Goal: Navigation & Orientation: Find specific page/section

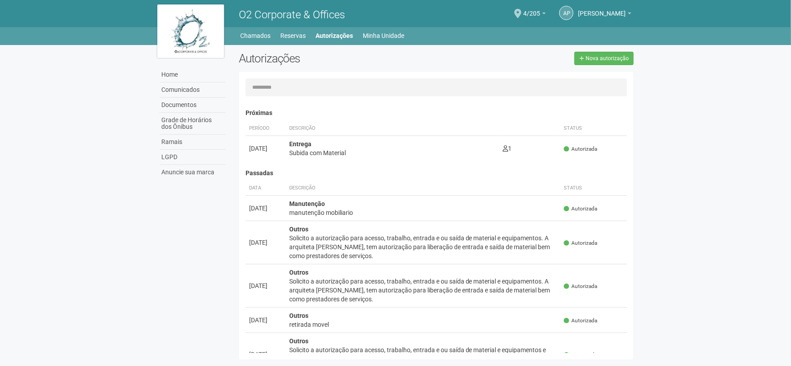
click at [355, 154] on div "Subida com Material" at bounding box center [392, 152] width 206 height 9
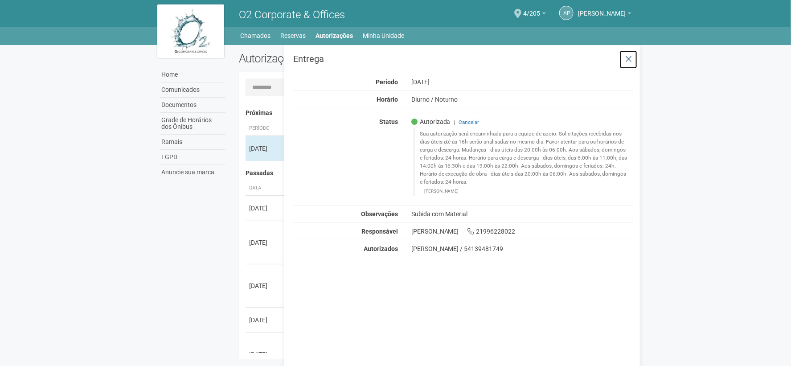
click at [630, 63] on icon at bounding box center [628, 59] width 7 height 9
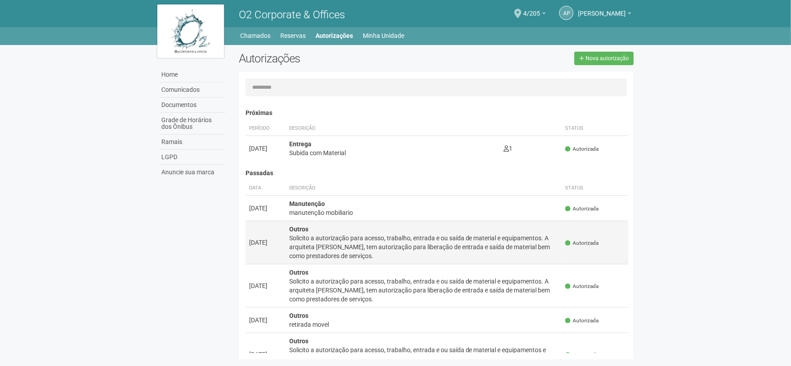
click at [303, 224] on td "Outros Solicito a autorização para acesso, trabalho, entrada e ou saída de mate…" at bounding box center [423, 242] width 276 height 43
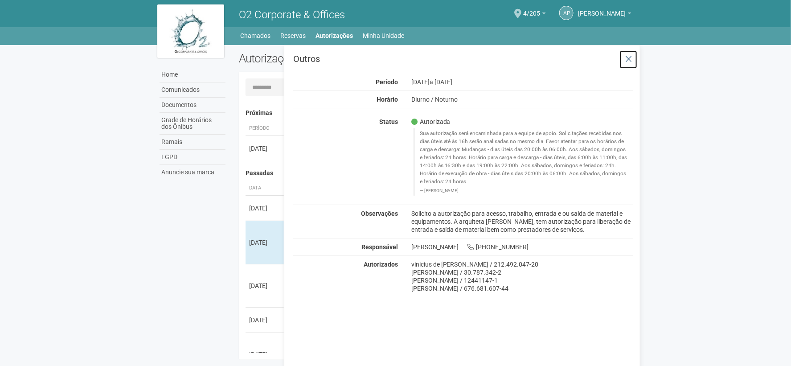
click at [633, 57] on button at bounding box center [628, 59] width 18 height 19
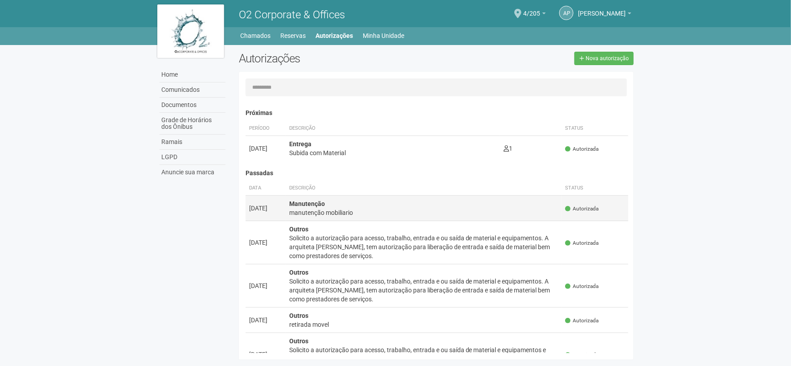
click at [371, 212] on div "manutenção mobiliario" at bounding box center [423, 212] width 269 height 9
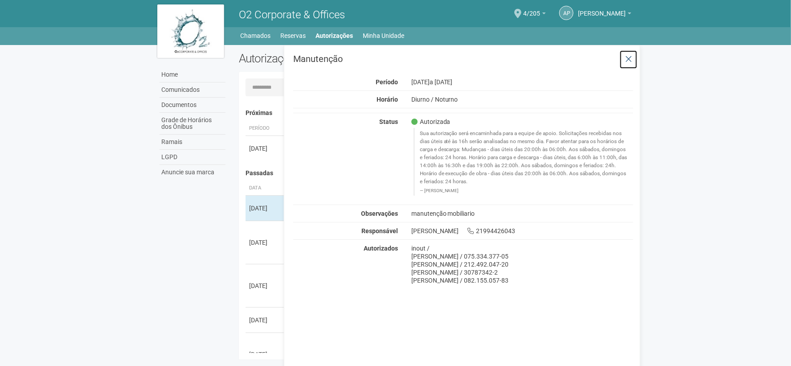
click at [629, 55] on icon at bounding box center [628, 59] width 7 height 9
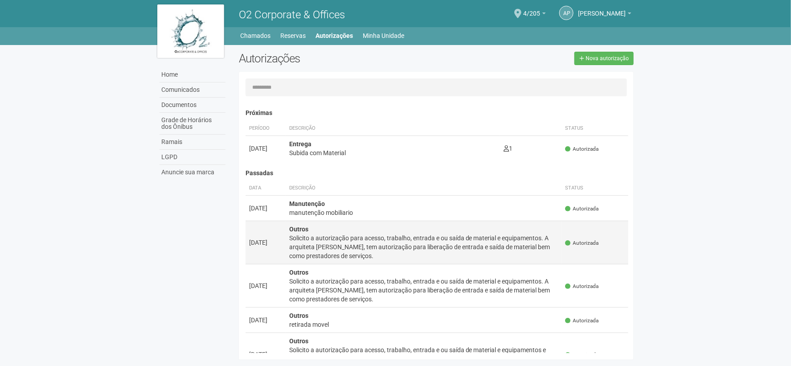
click at [389, 234] on div "Solicito a autorização para acesso, trabalho, entrada e ou saída de material e …" at bounding box center [423, 246] width 269 height 27
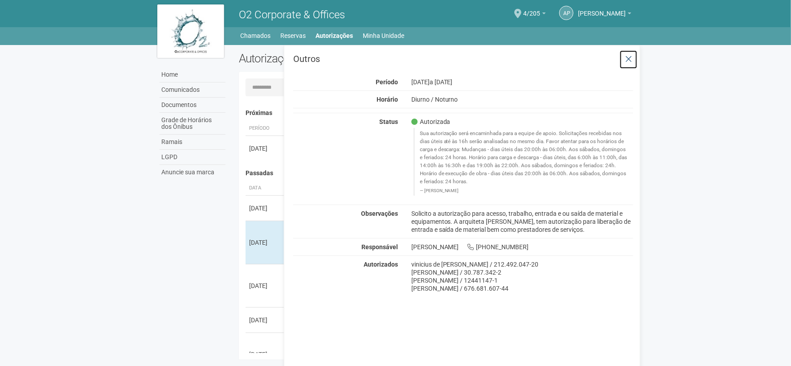
click at [632, 57] on button at bounding box center [628, 59] width 18 height 19
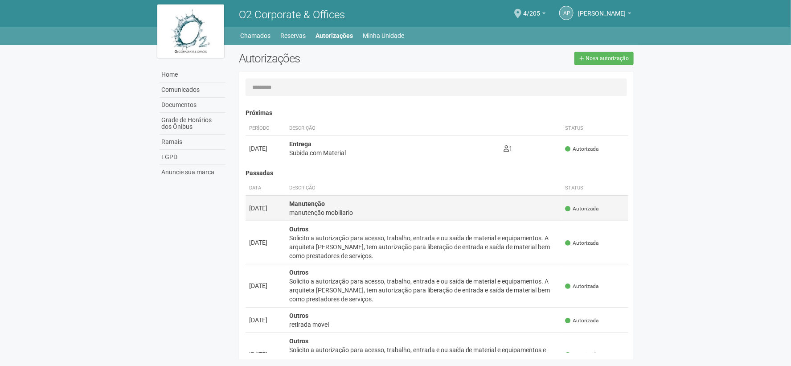
click at [412, 203] on td "Manutenção manutenção mobiliario" at bounding box center [423, 208] width 276 height 25
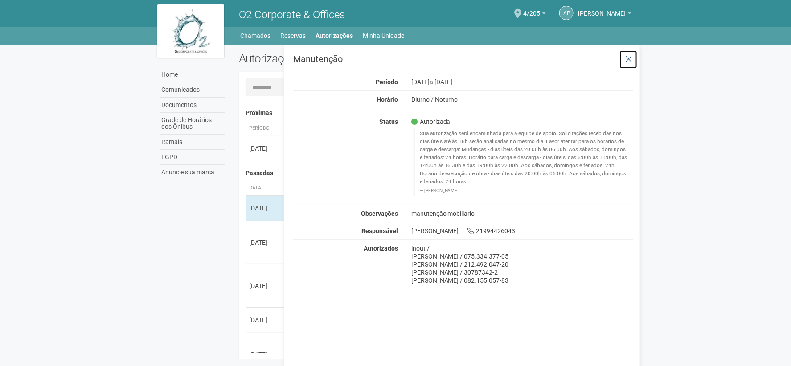
click at [631, 55] on icon at bounding box center [628, 59] width 7 height 9
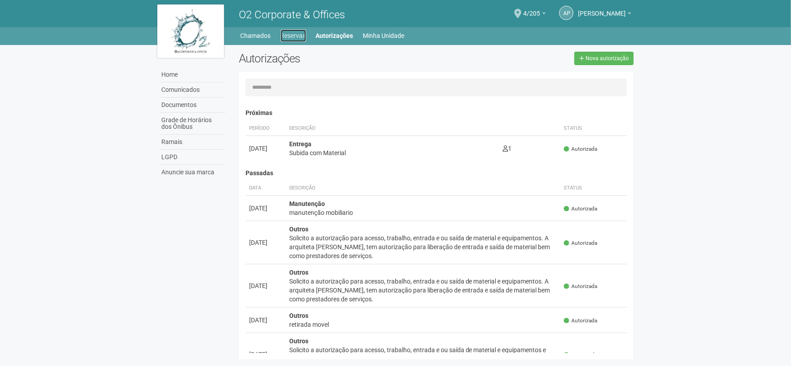
click at [292, 34] on link "Reservas" at bounding box center [293, 35] width 25 height 12
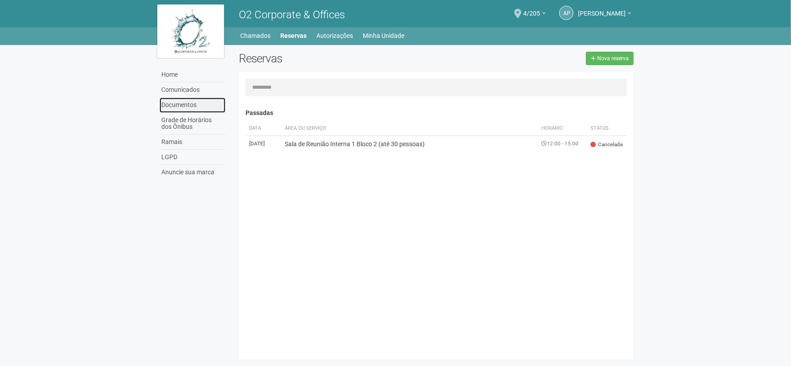
click at [192, 100] on link "Documentos" at bounding box center [192, 105] width 66 height 15
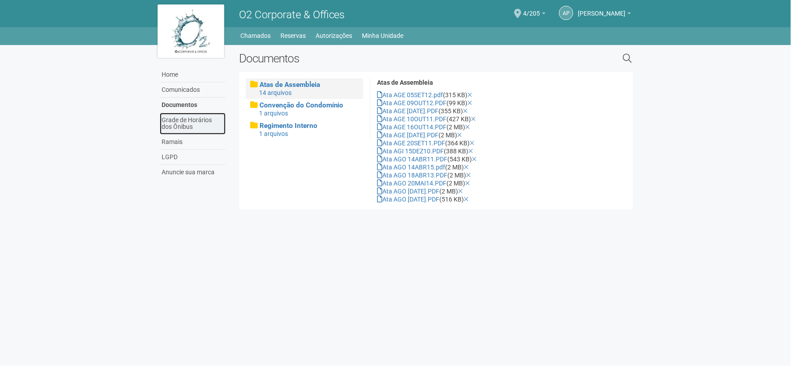
click at [184, 122] on link "Grade de Horários dos Ônibus" at bounding box center [193, 124] width 66 height 22
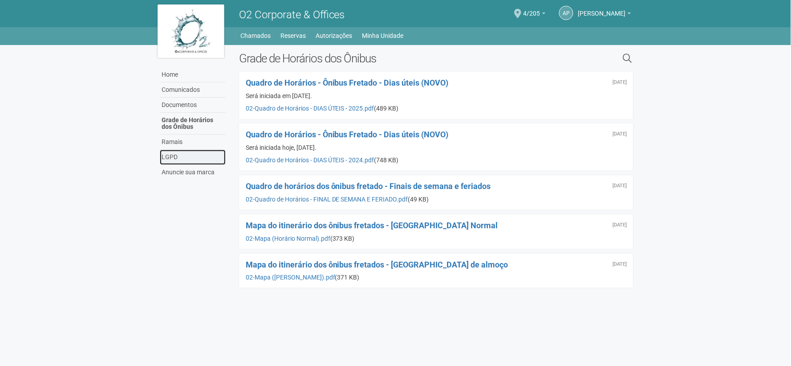
click at [172, 158] on link "LGPD" at bounding box center [193, 157] width 66 height 15
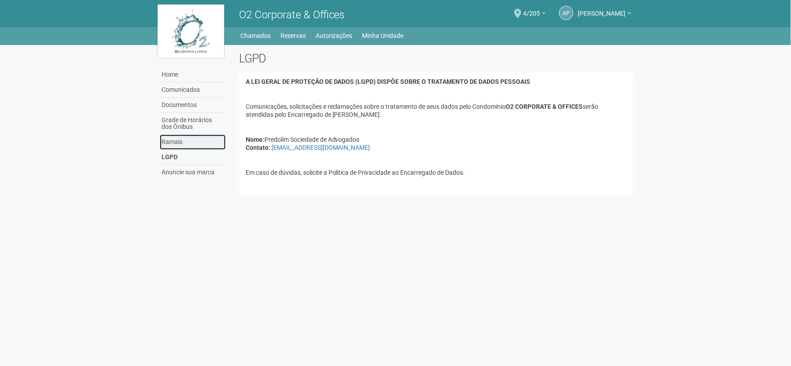
click at [177, 146] on link "Ramais" at bounding box center [193, 142] width 66 height 15
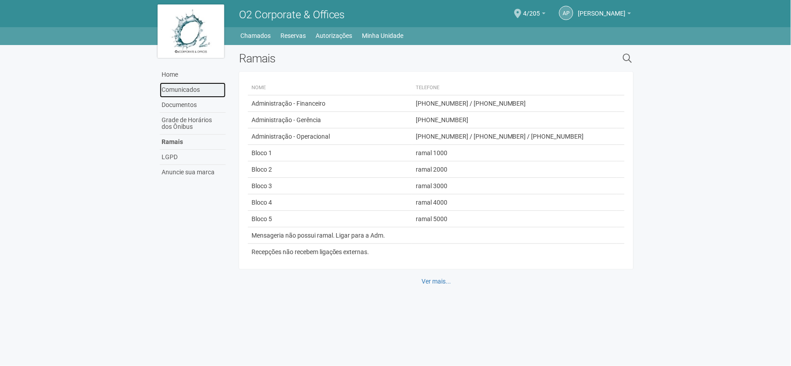
click at [194, 88] on link "Comunicados" at bounding box center [193, 89] width 66 height 15
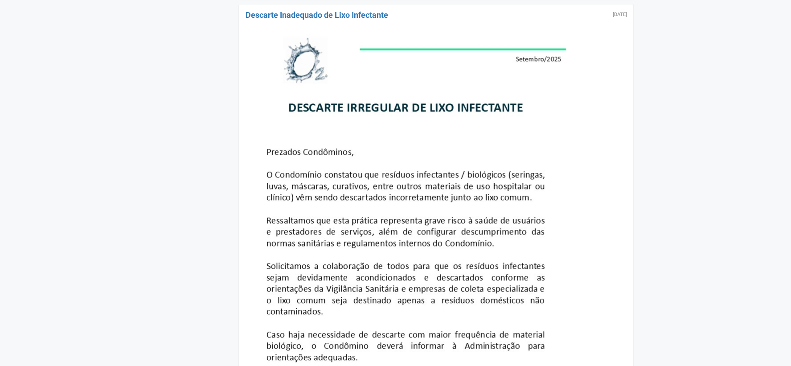
scroll to position [2227, 0]
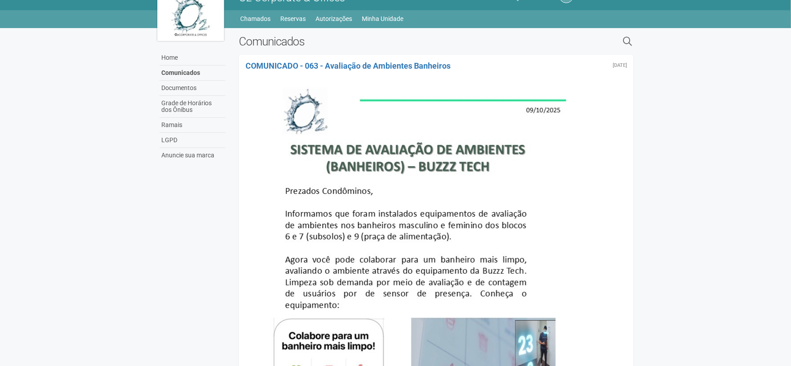
scroll to position [0, 0]
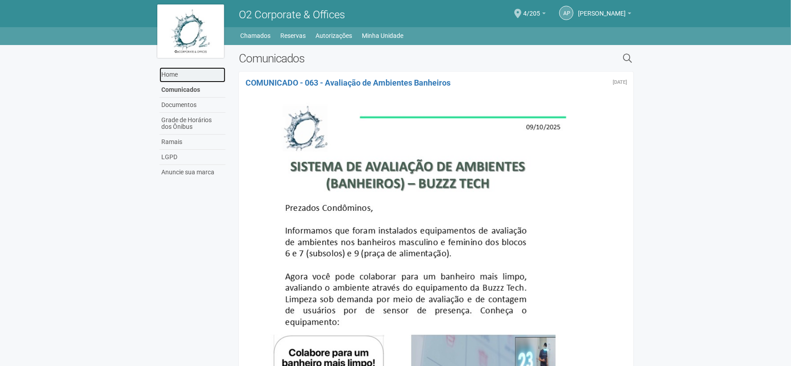
click at [187, 71] on link "Home" at bounding box center [192, 74] width 66 height 15
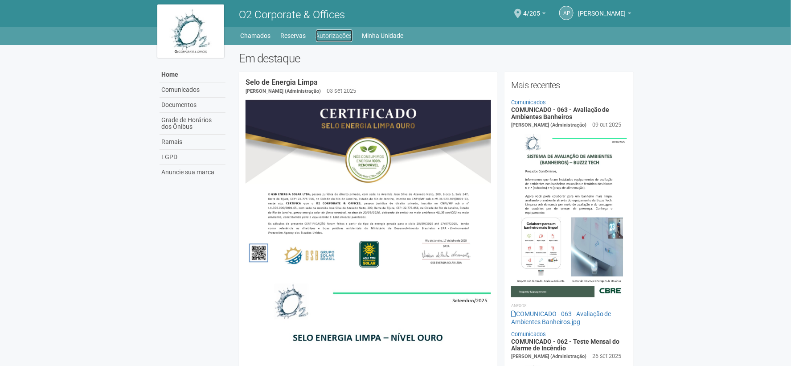
click at [346, 41] on link "Autorizações" at bounding box center [334, 35] width 37 height 12
